Goal: Navigation & Orientation: Find specific page/section

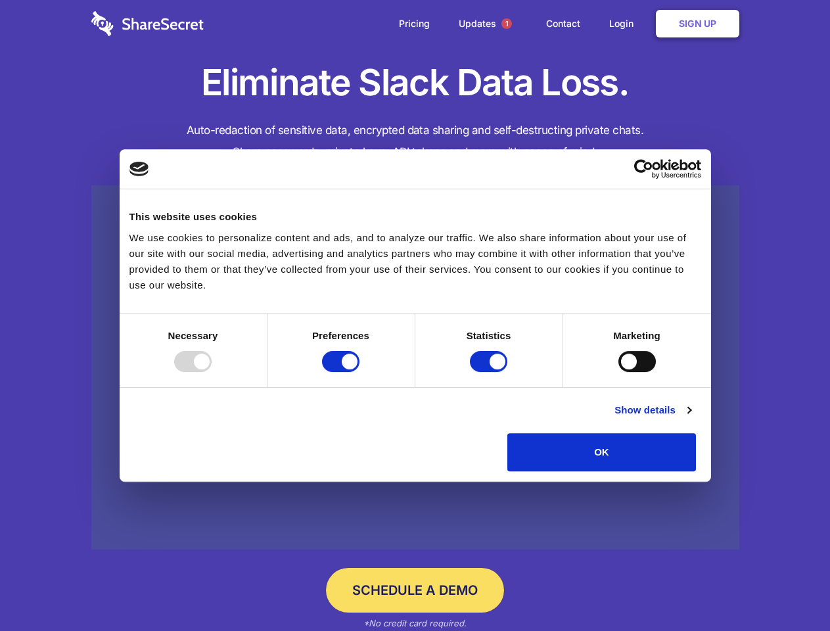
click at [212, 372] on div at bounding box center [192, 361] width 37 height 21
click at [360, 372] on input "Preferences" at bounding box center [340, 361] width 37 height 21
checkbox input "false"
click at [491, 372] on input "Statistics" at bounding box center [488, 361] width 37 height 21
checkbox input "false"
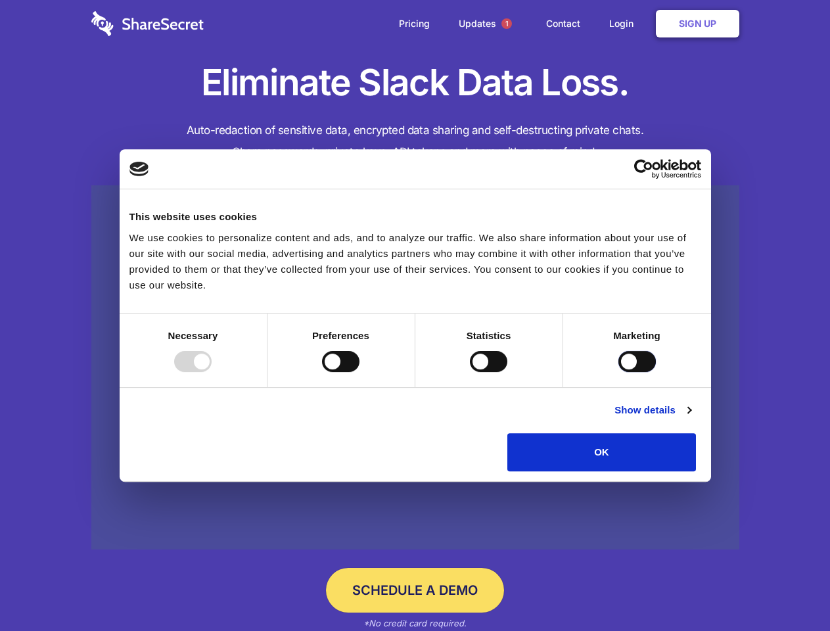
click at [619, 372] on input "Marketing" at bounding box center [637, 361] width 37 height 21
checkbox input "true"
click at [691, 418] on link "Show details" at bounding box center [653, 410] width 76 height 16
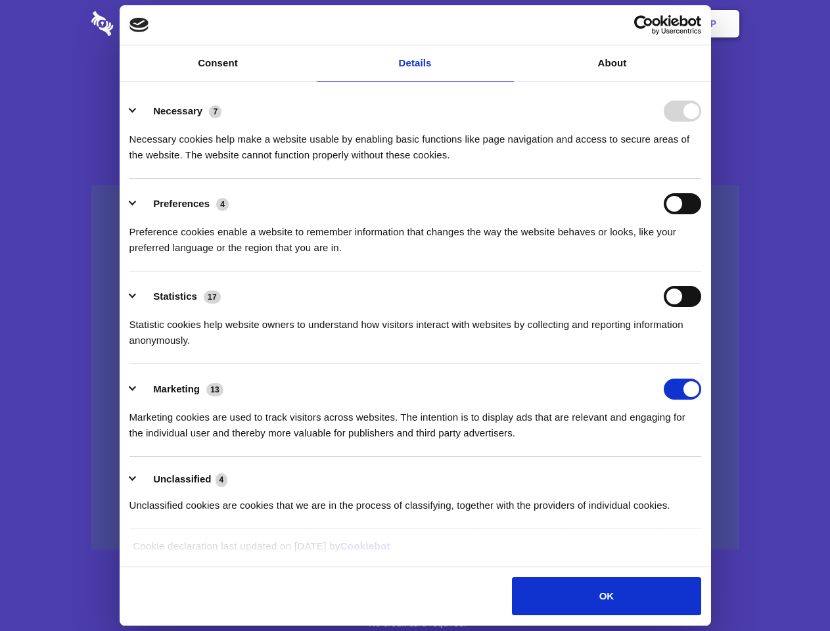
click at [702, 179] on li "Necessary 7 Necessary cookies help make a website usable by enabling basic func…" at bounding box center [416, 132] width 572 height 93
click at [506, 24] on span "1" at bounding box center [506, 23] width 21 height 21
